Goal: Transaction & Acquisition: Purchase product/service

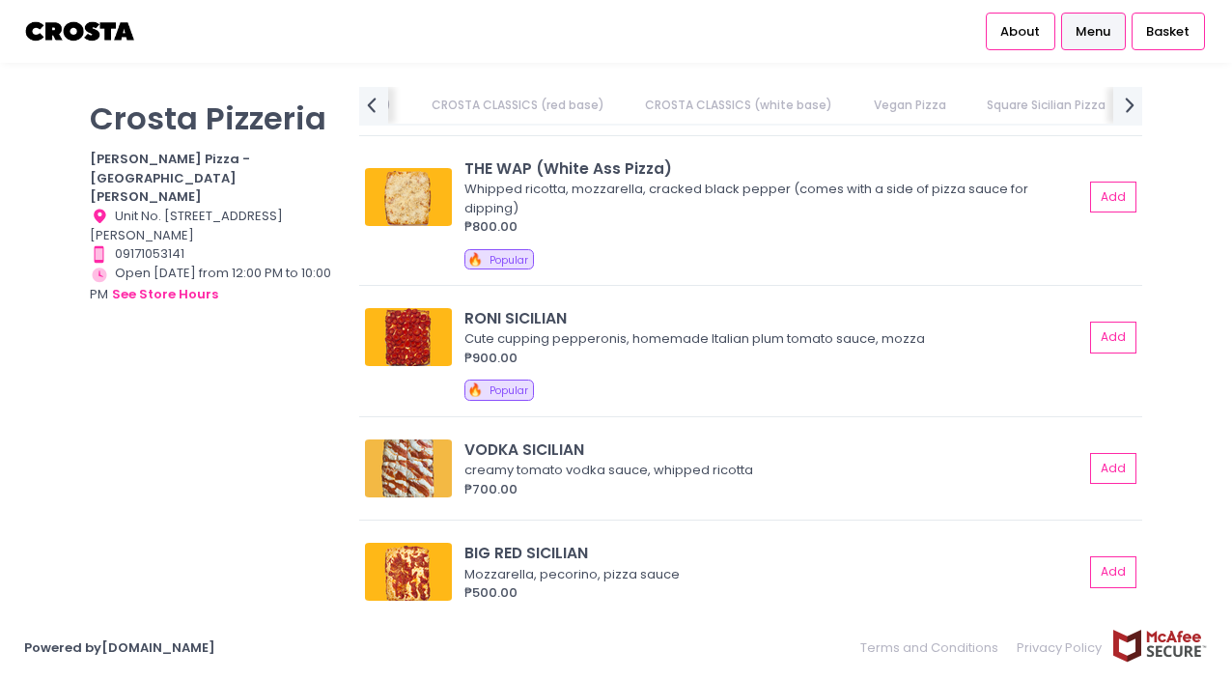
scroll to position [0, 720]
click at [1109, 321] on button "Add" at bounding box center [1114, 337] width 44 height 32
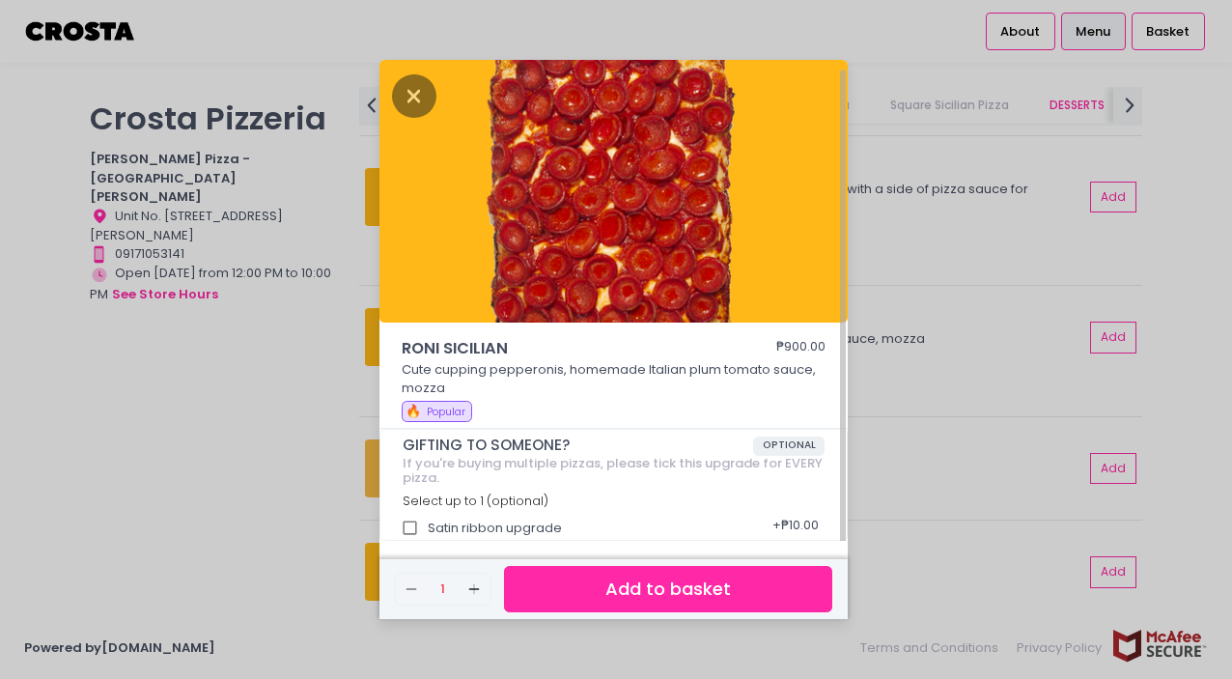
scroll to position [5, 0]
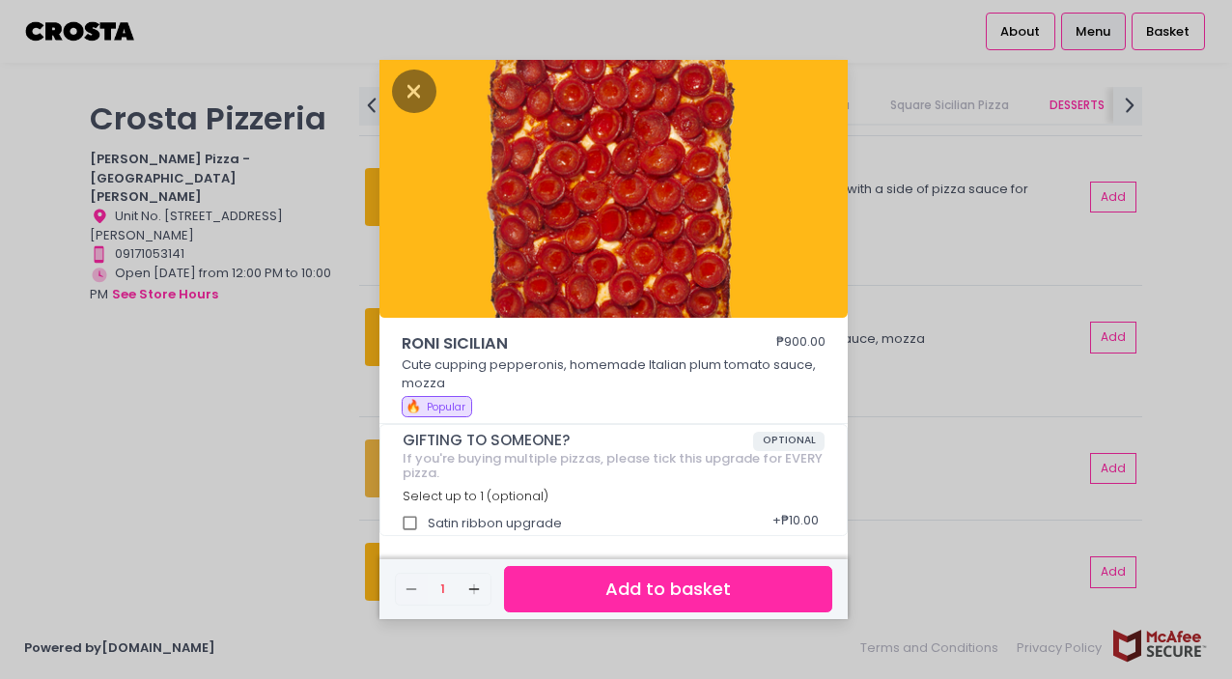
click at [670, 589] on button "Add to basket" at bounding box center [668, 589] width 328 height 47
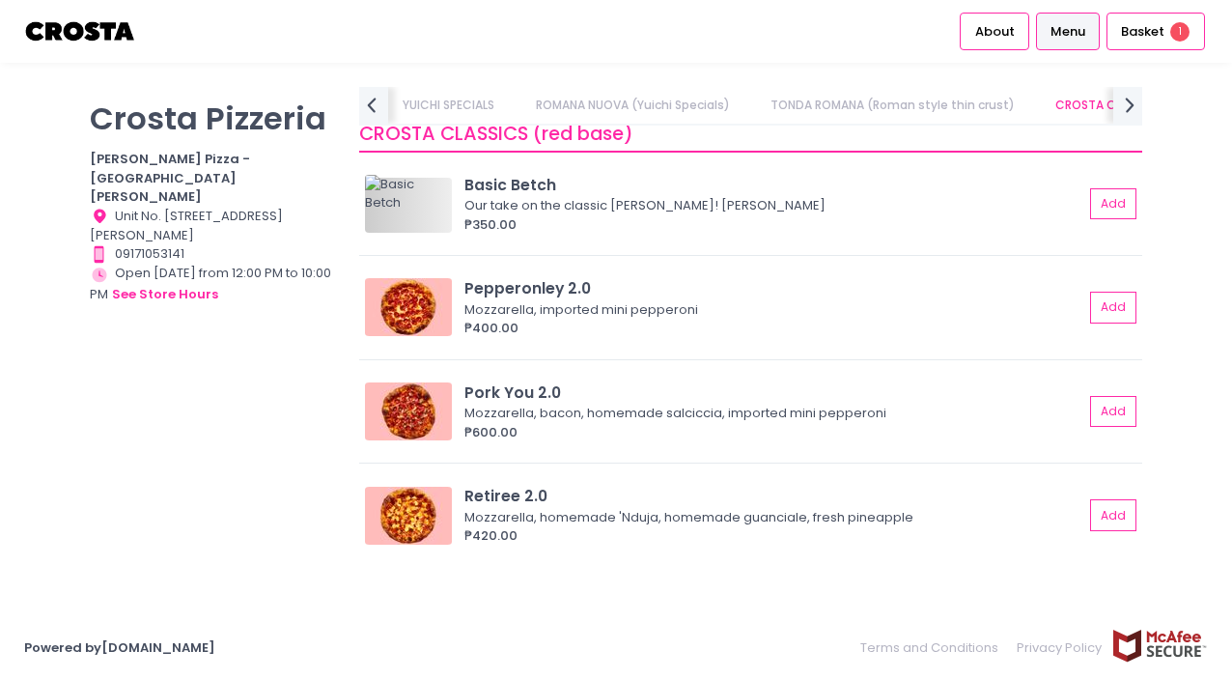
scroll to position [0, 353]
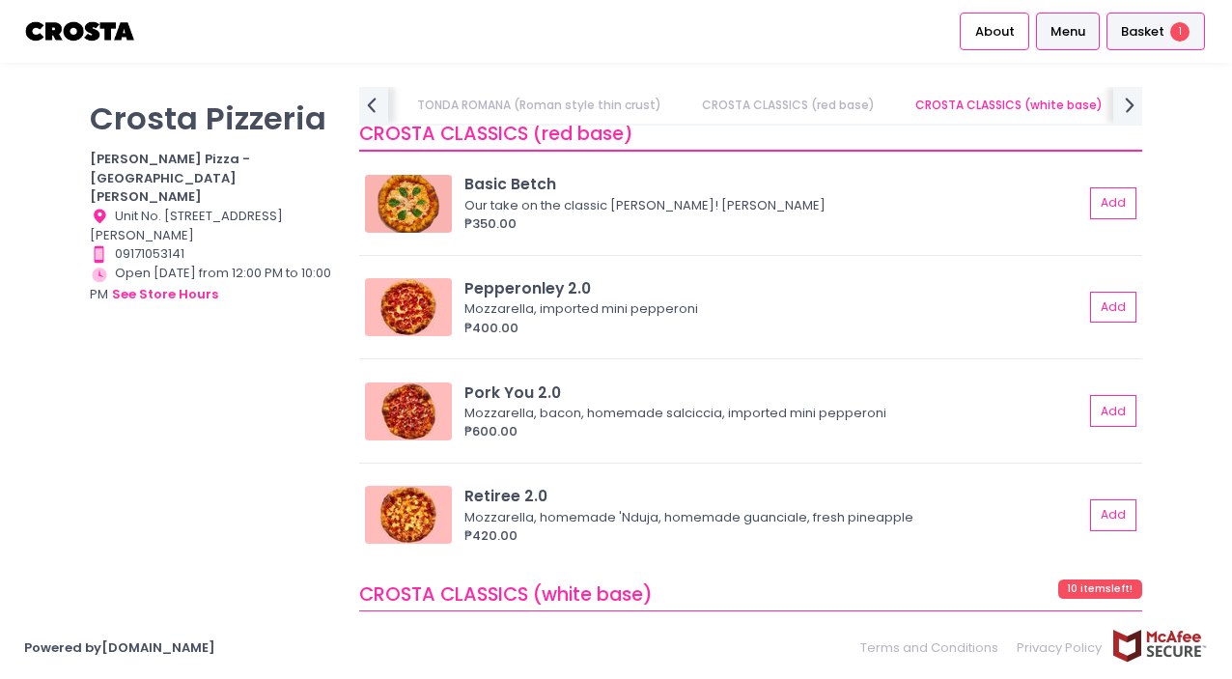
click at [1131, 42] on div "Basket 1" at bounding box center [1155, 32] width 98 height 38
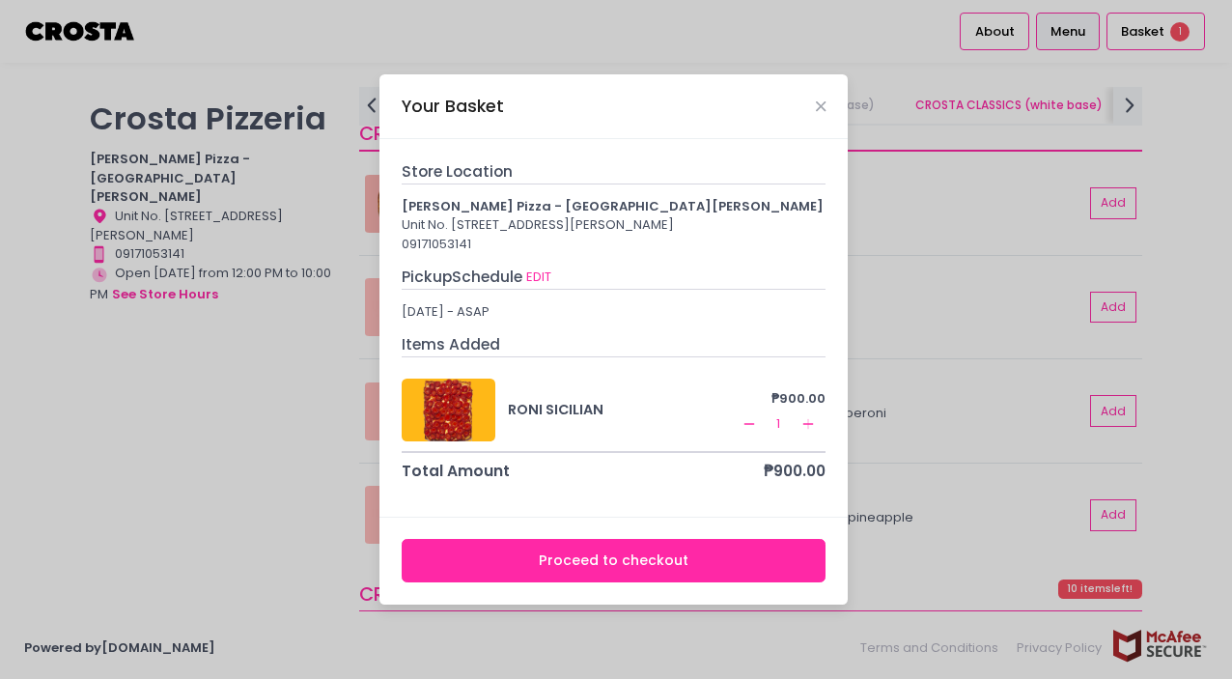
click at [572, 576] on button "Proceed to checkout" at bounding box center [614, 560] width 425 height 43
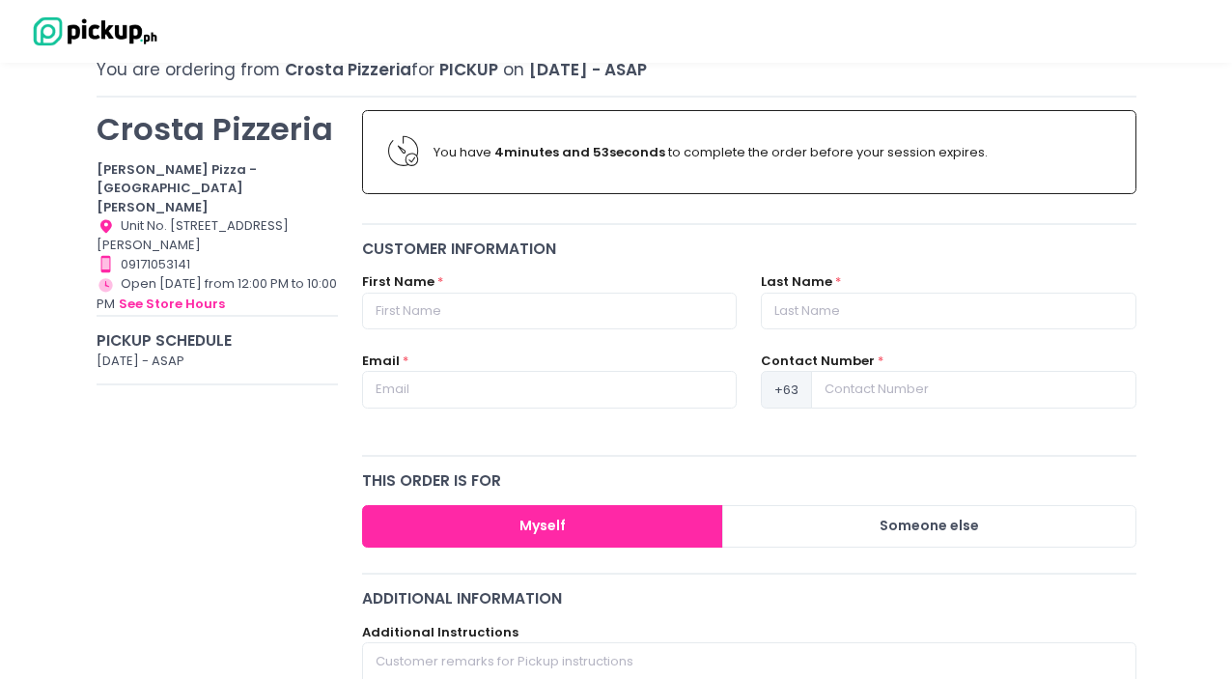
scroll to position [125, 0]
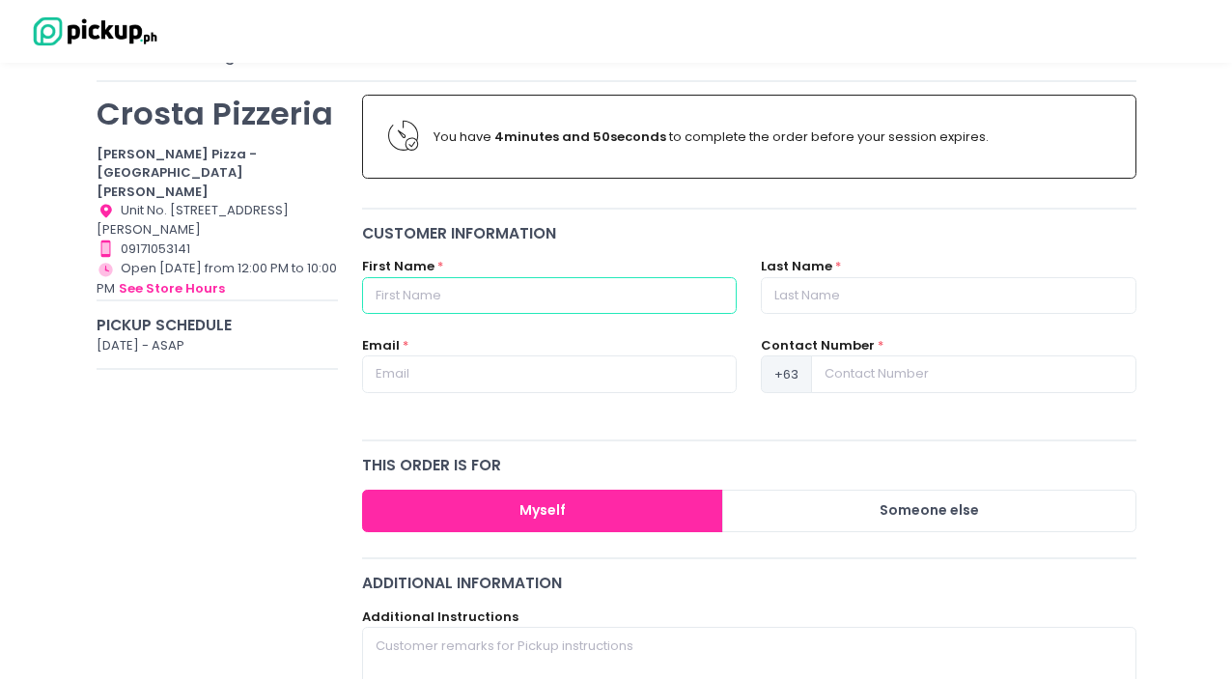
click at [442, 288] on input "text" at bounding box center [549, 295] width 375 height 37
type input "[PERSON_NAME]"
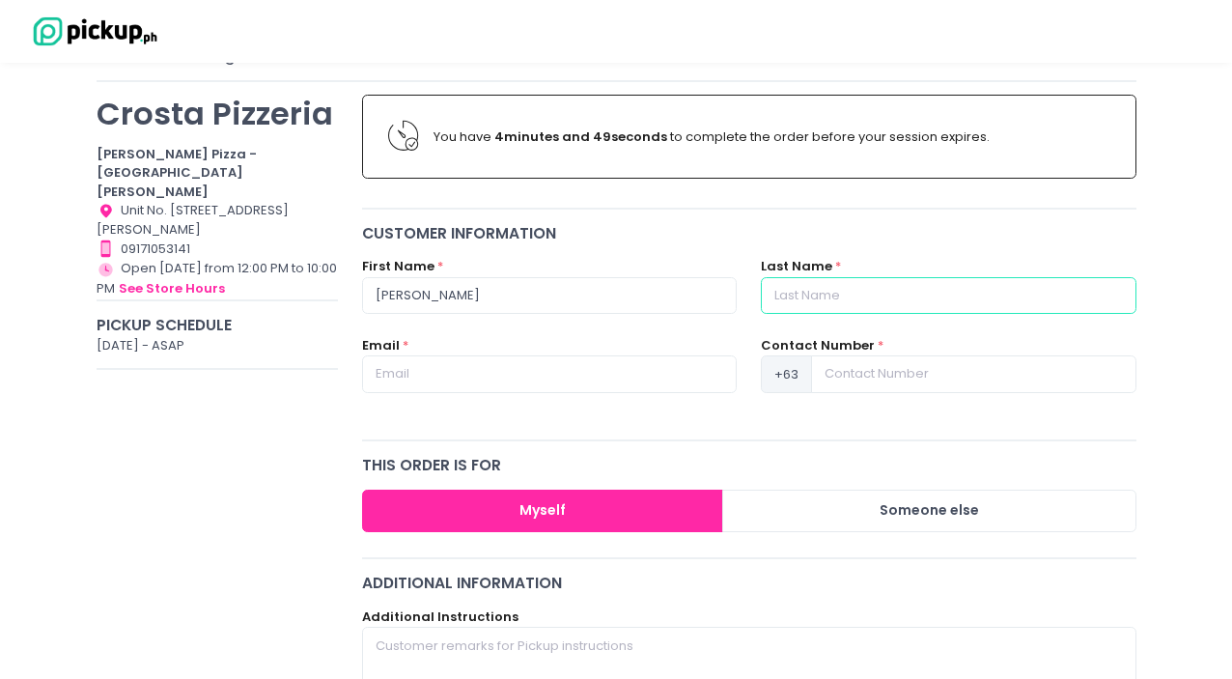
type input "Baluyan"
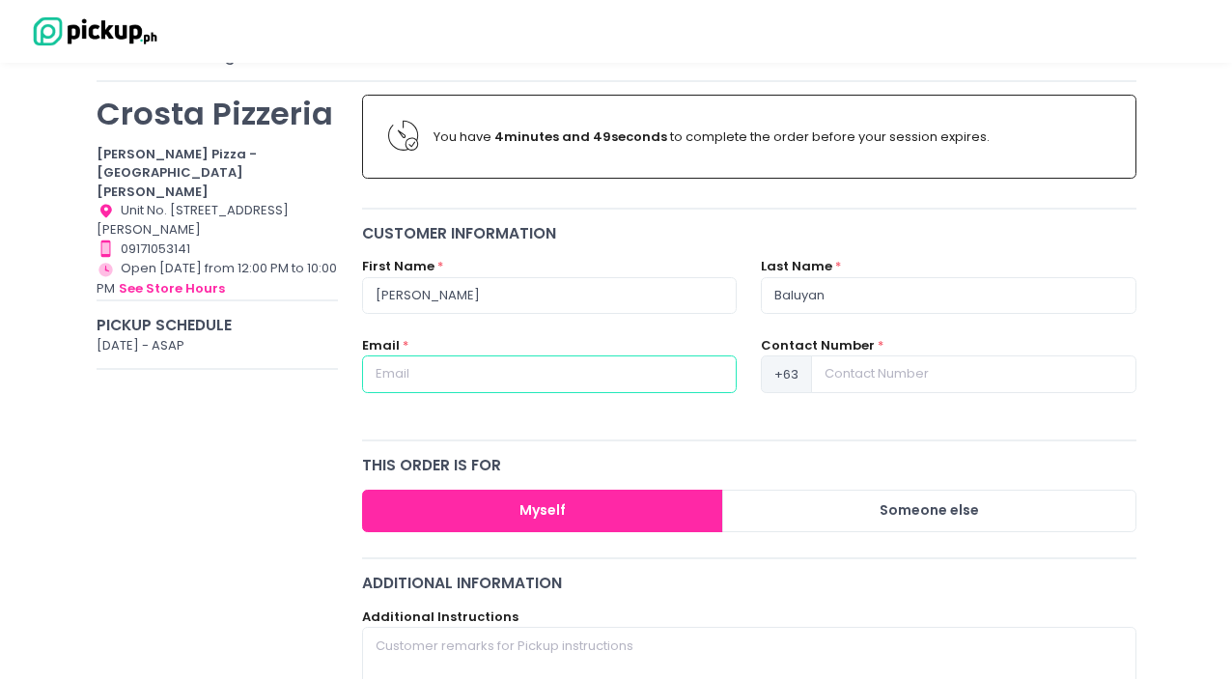
type input "[EMAIL_ADDRESS][DOMAIN_NAME]"
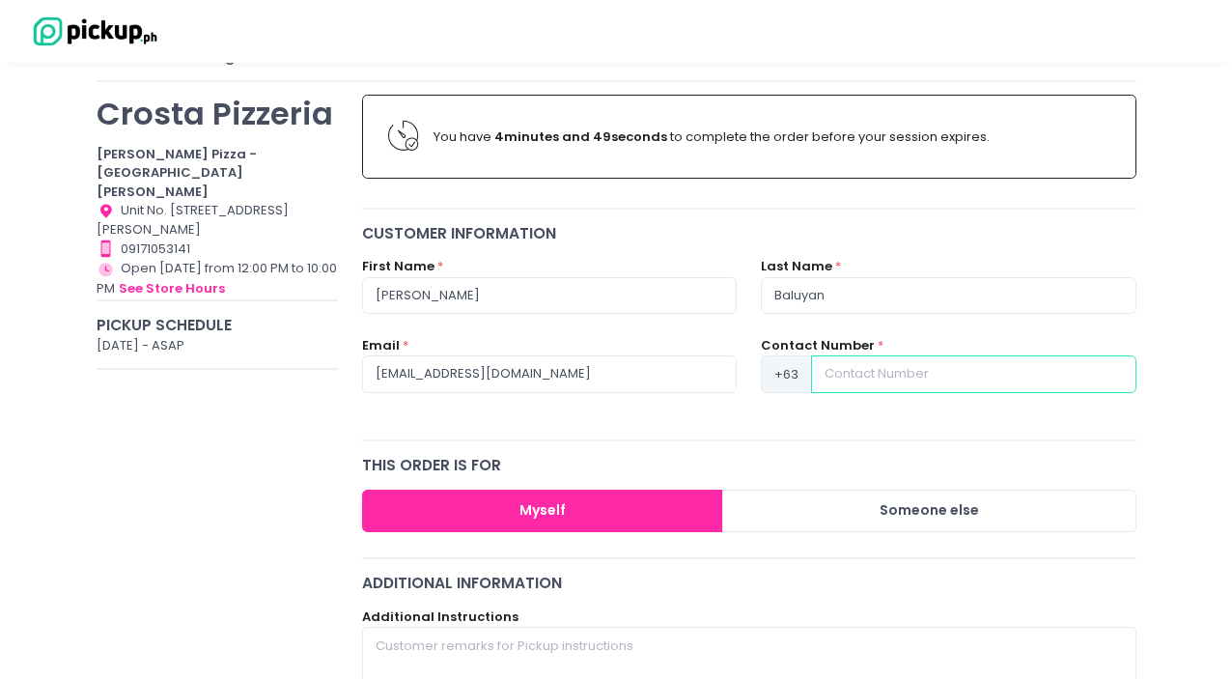
type input "09176599644"
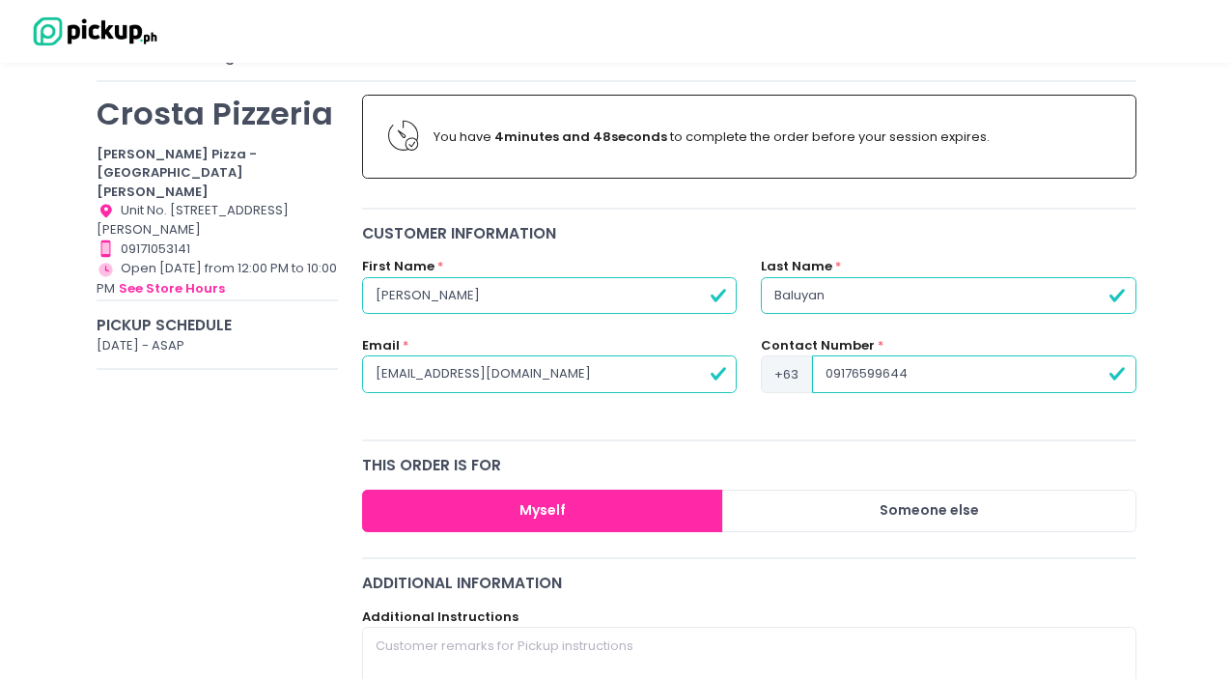
click at [811, 303] on input "Baluyan" at bounding box center [948, 295] width 375 height 37
type input "[PERSON_NAME]"
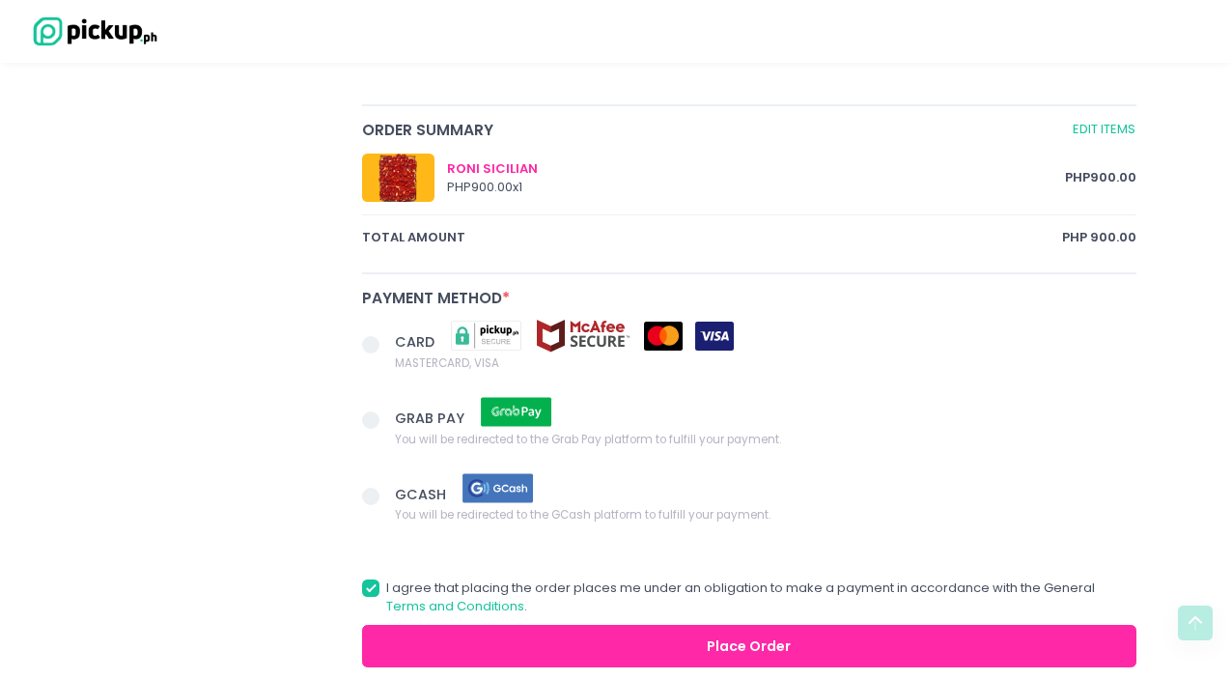
scroll to position [943, 0]
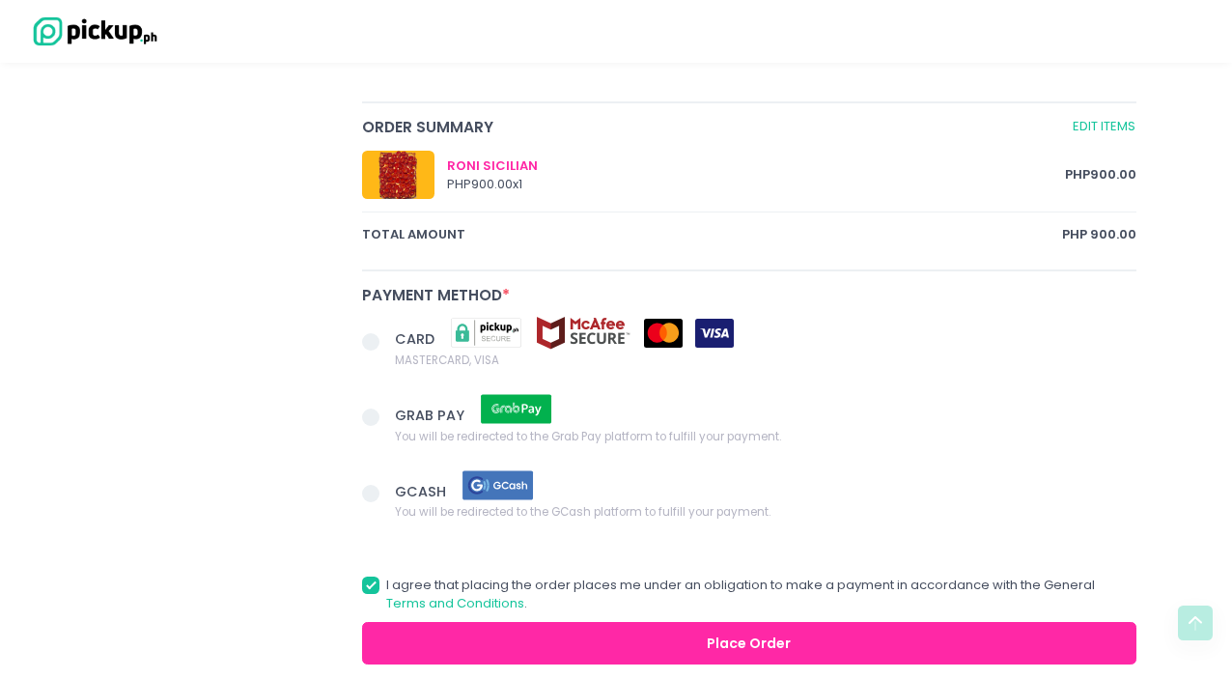
click at [370, 339] on span at bounding box center [370, 341] width 17 height 17
click at [386, 339] on input "CARD MASTERCARD, VISA" at bounding box center [392, 338] width 13 height 13
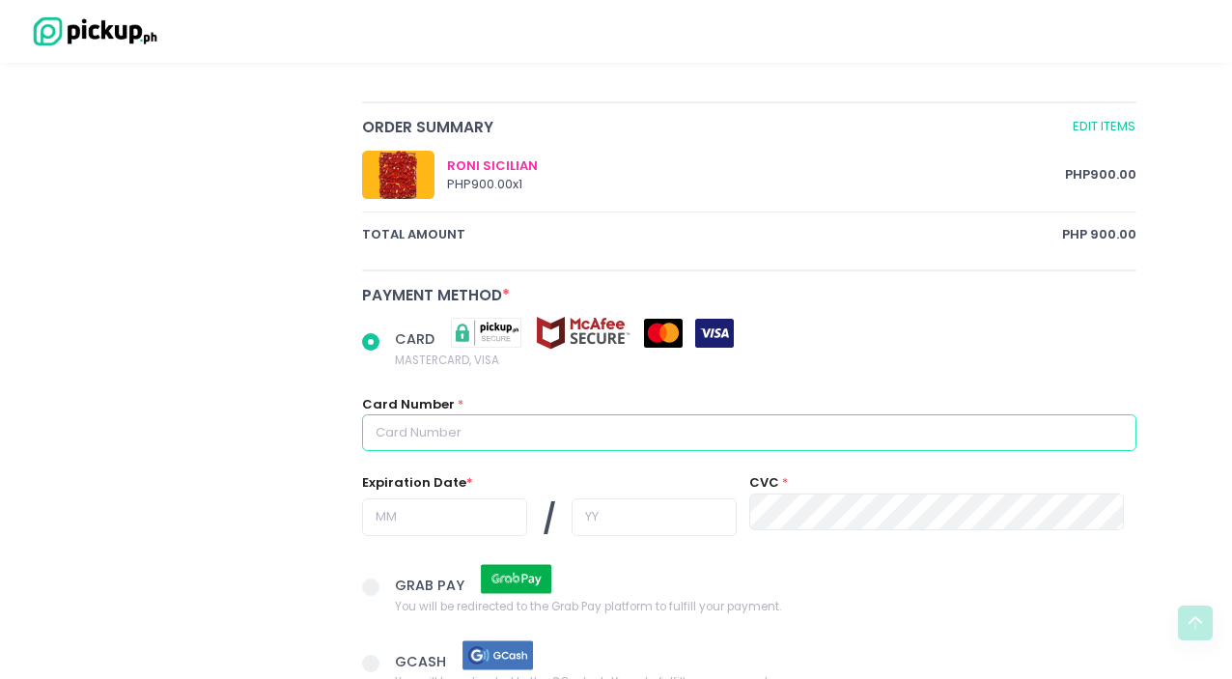
click at [415, 430] on input "text" at bounding box center [749, 432] width 774 height 37
radio input "true"
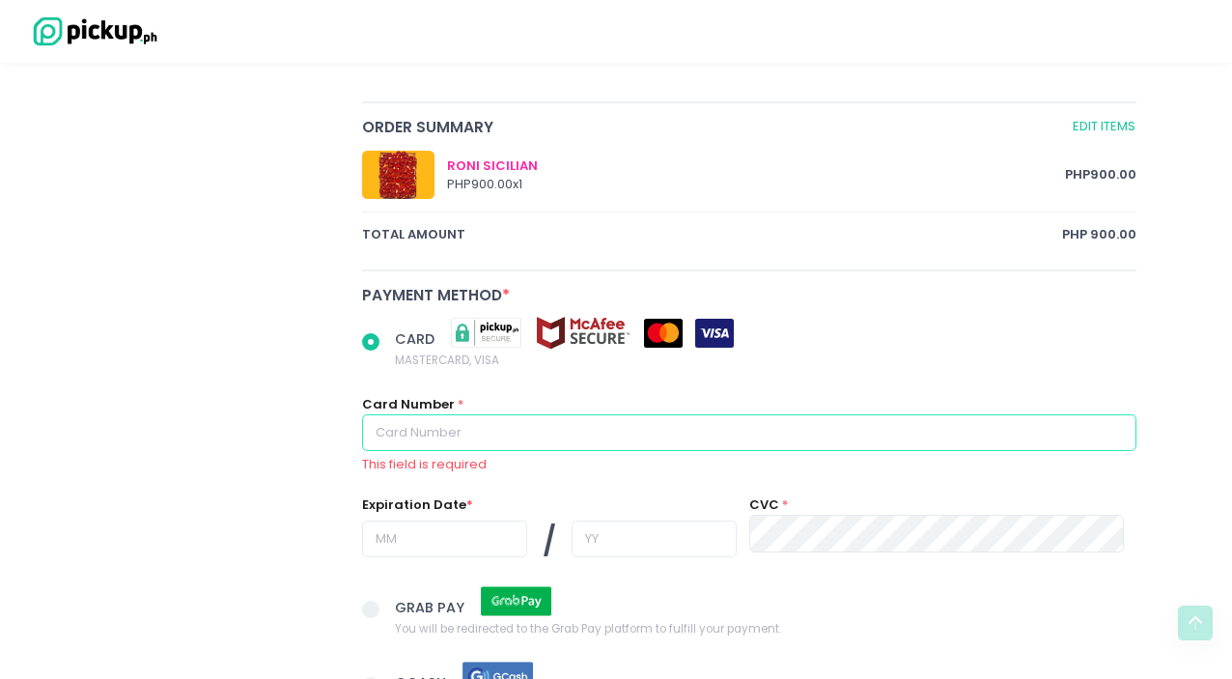
type input "[CREDIT_CARD_NUMBER]"
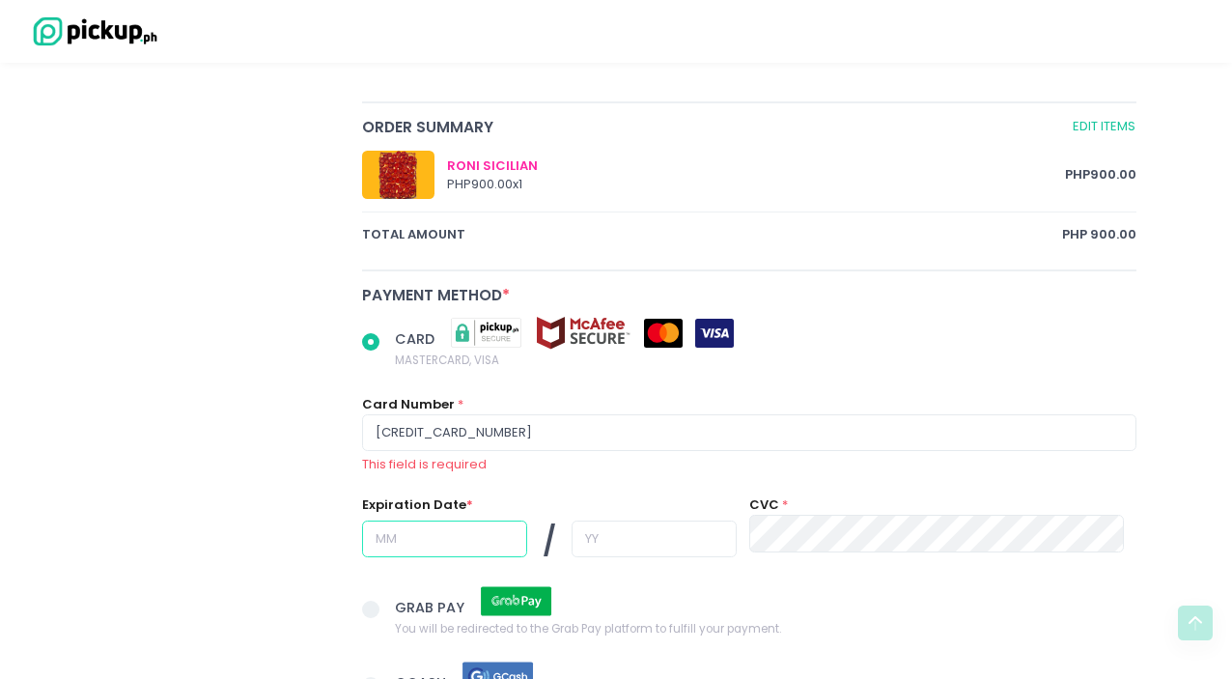
type input "06"
type input "27"
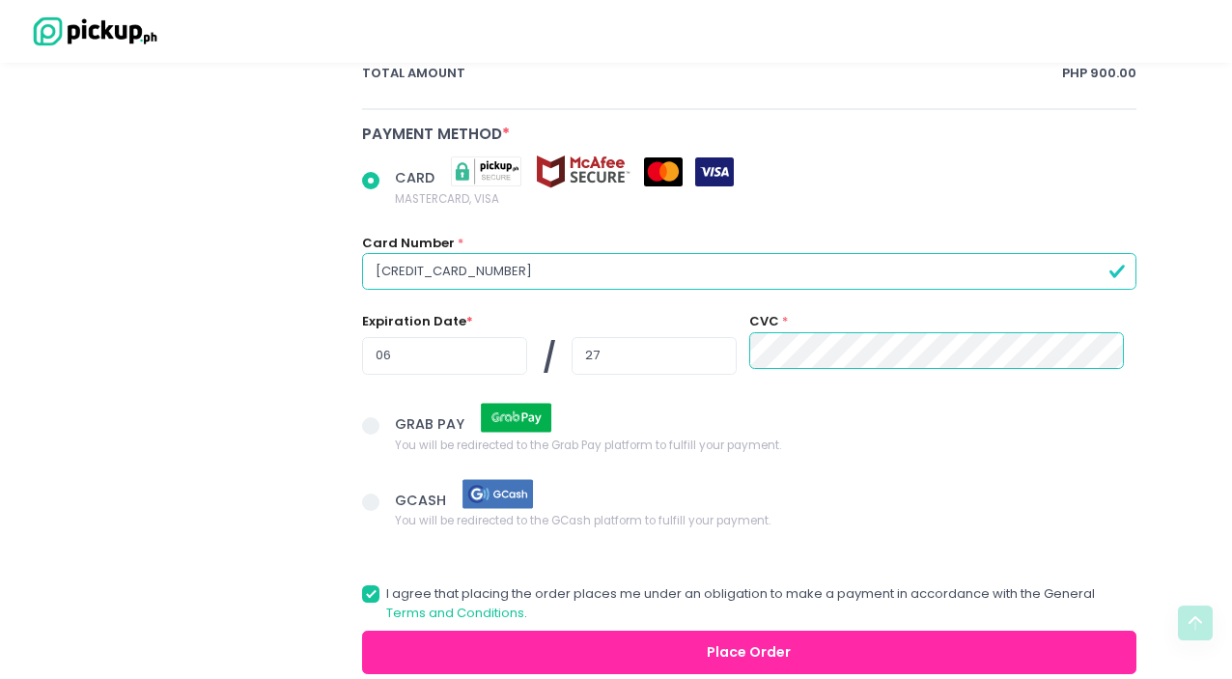
scroll to position [1131, 0]
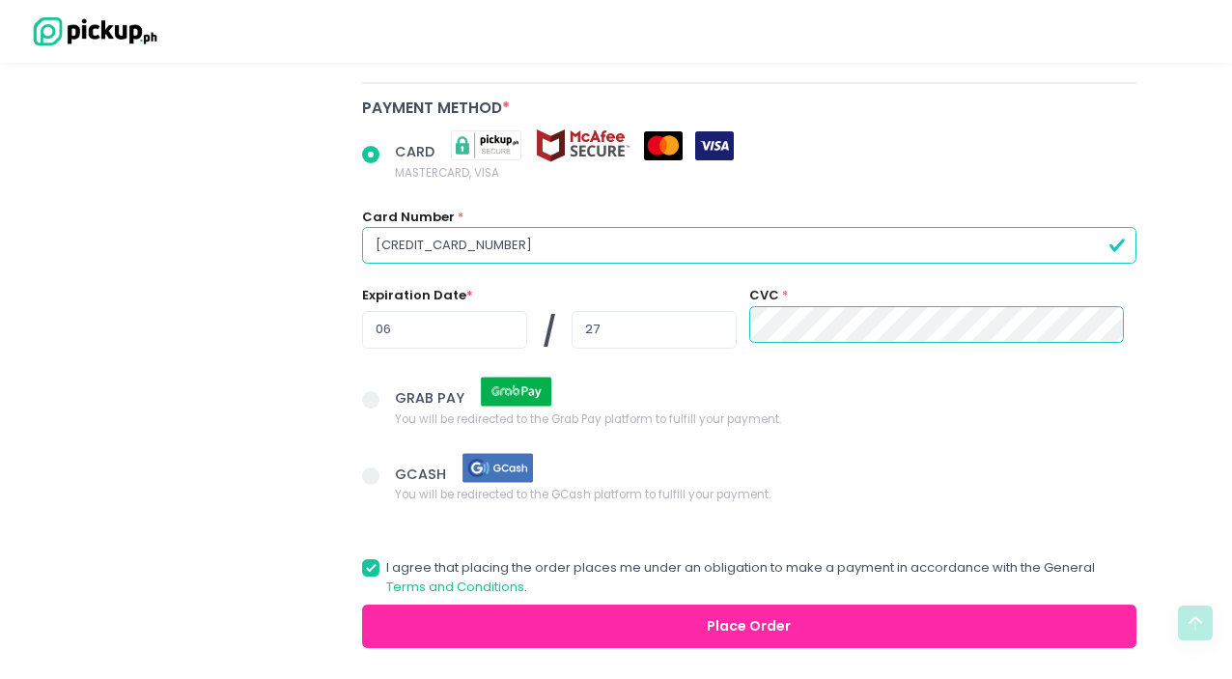
click at [583, 618] on button "Place Order" at bounding box center [749, 625] width 774 height 43
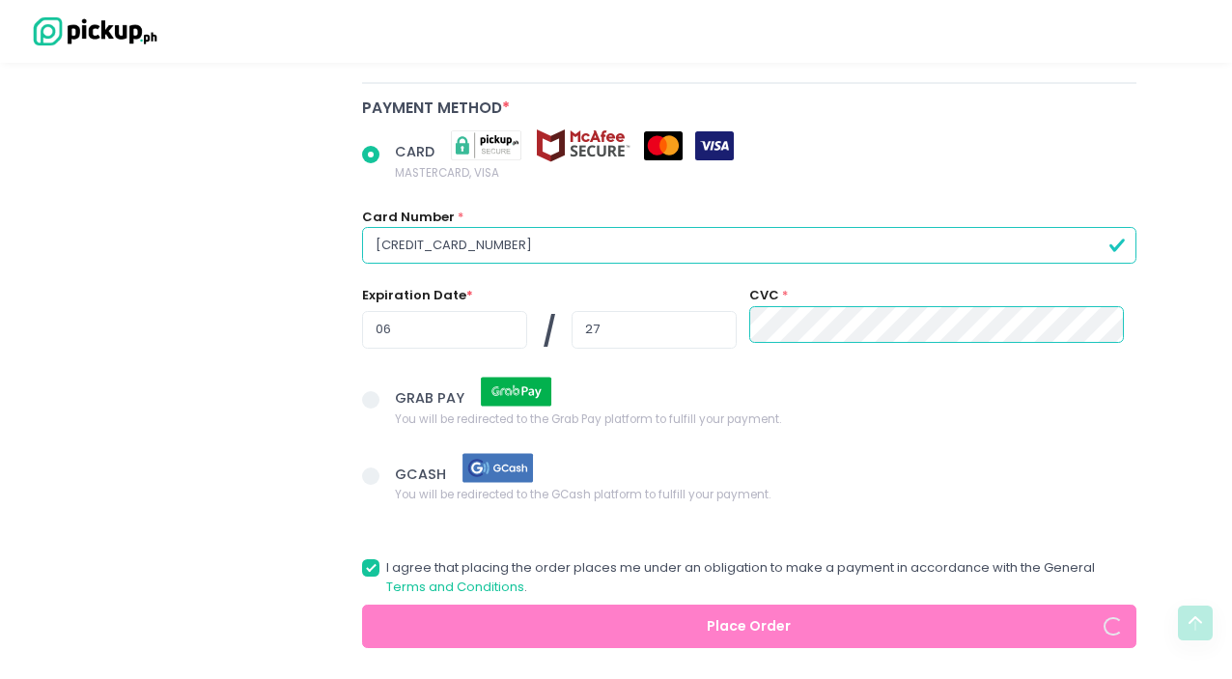
radio input "true"
type input "9176599644"
radio input "true"
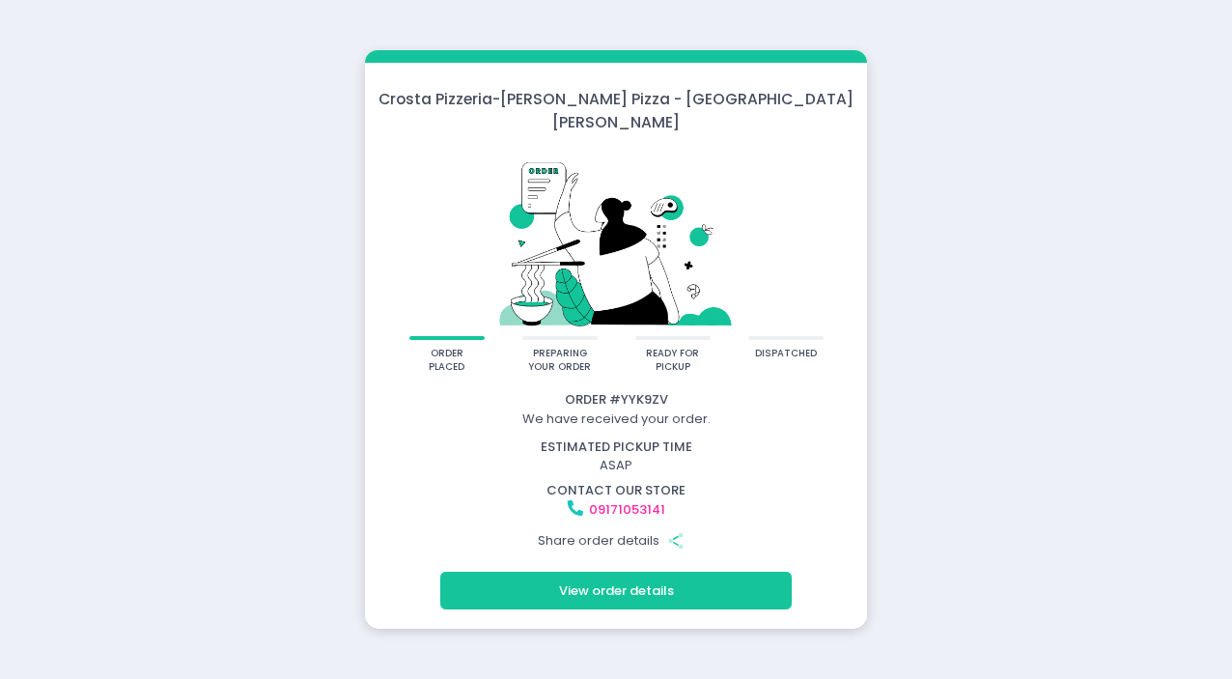
click at [614, 500] on link "09171053141" at bounding box center [627, 509] width 76 height 18
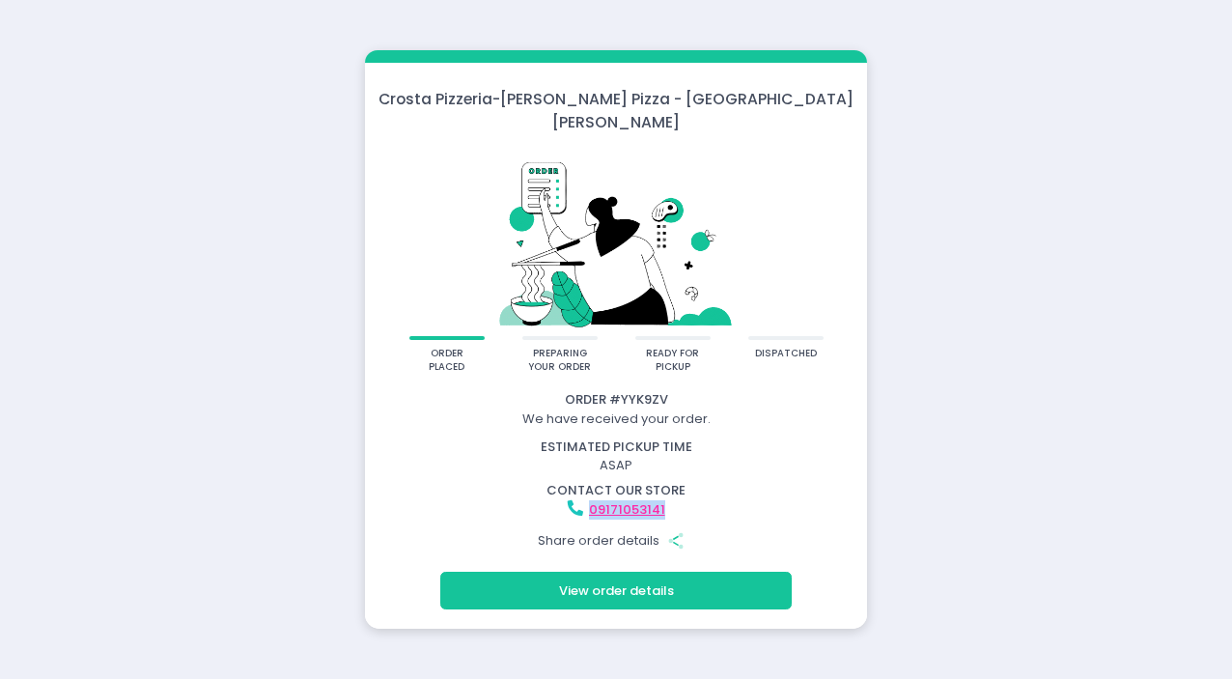
drag, startPoint x: 681, startPoint y: 503, endPoint x: 589, endPoint y: 501, distance: 91.7
click at [589, 501] on div "09171053141" at bounding box center [616, 509] width 496 height 19
copy link "09171053141"
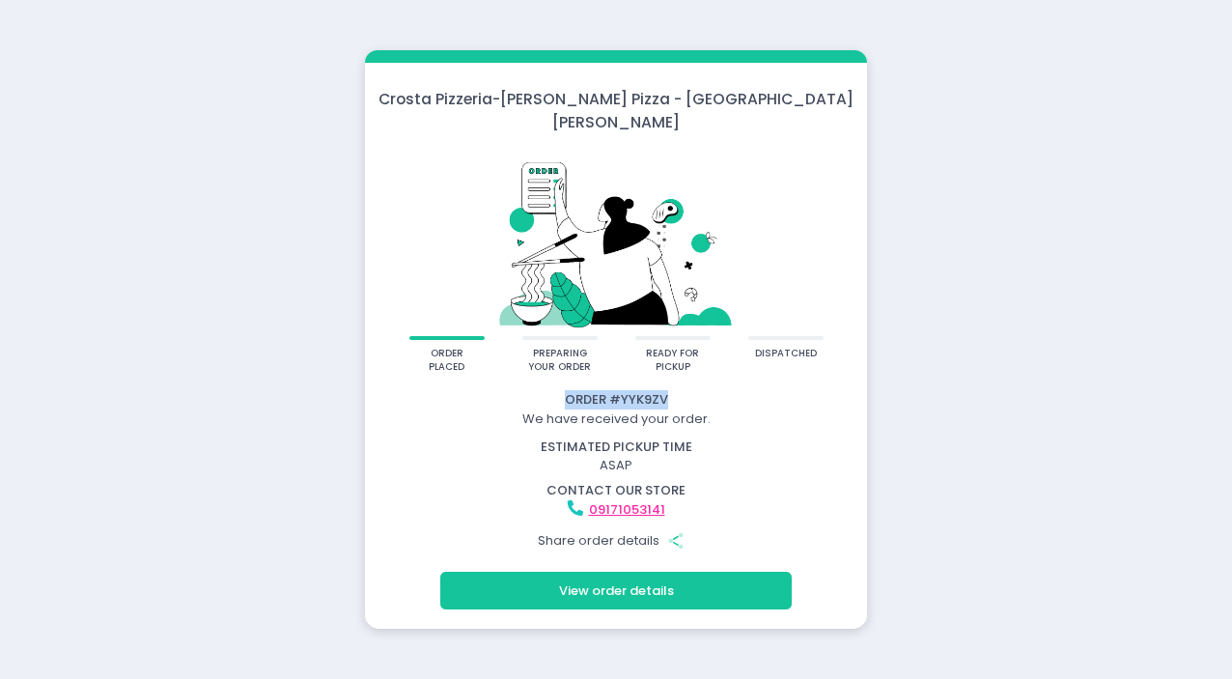
drag, startPoint x: 680, startPoint y: 391, endPoint x: 564, endPoint y: 389, distance: 115.9
click at [564, 390] on div "Order # YYK9ZV" at bounding box center [616, 399] width 496 height 19
copy div "Order # YYK9ZV"
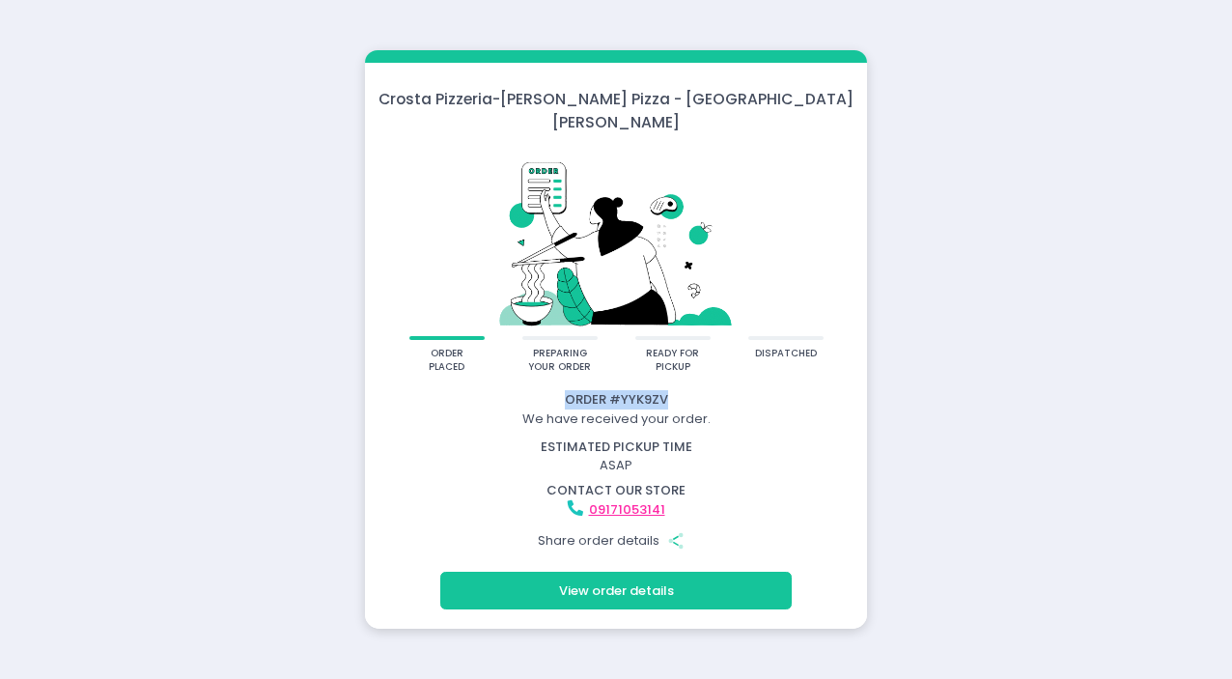
click at [557, 579] on button "View order details" at bounding box center [615, 590] width 351 height 37
